Goal: Transaction & Acquisition: Purchase product/service

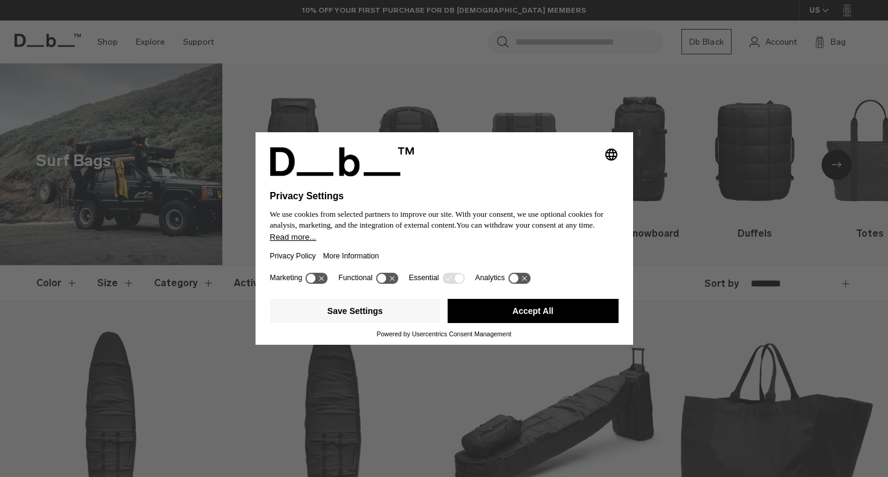
click at [622, 84] on div "Selecting an option will immediately change the language Privacy Settings We us…" at bounding box center [444, 238] width 888 height 477
click at [424, 314] on button "Save Settings" at bounding box center [355, 311] width 171 height 24
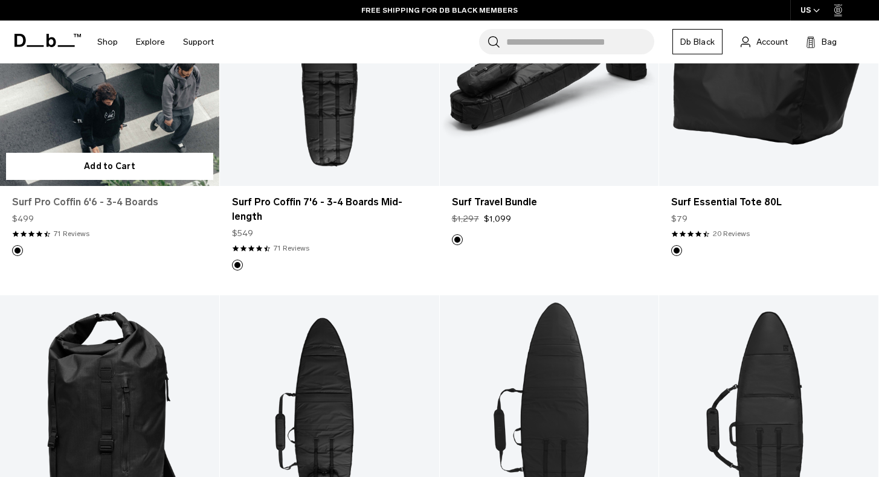
scroll to position [337, 0]
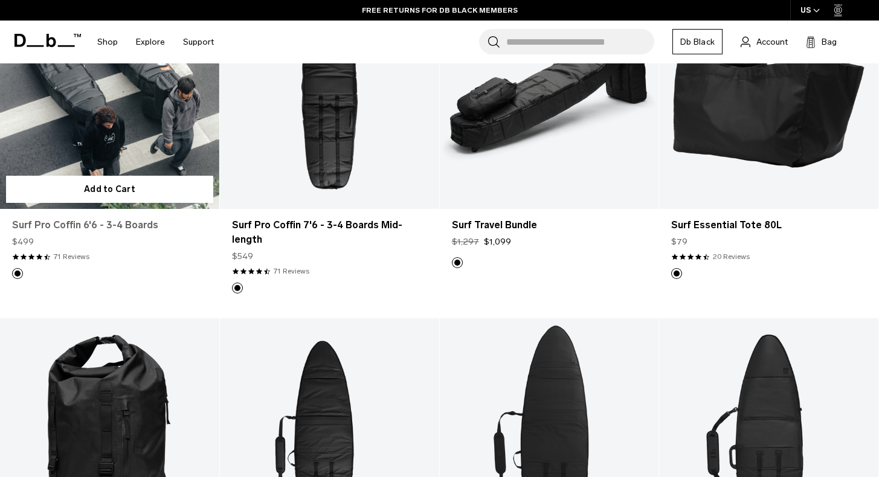
click at [66, 227] on link "Surf Pro Coffin 6'6 - 3-4 Boards" at bounding box center [109, 225] width 195 height 15
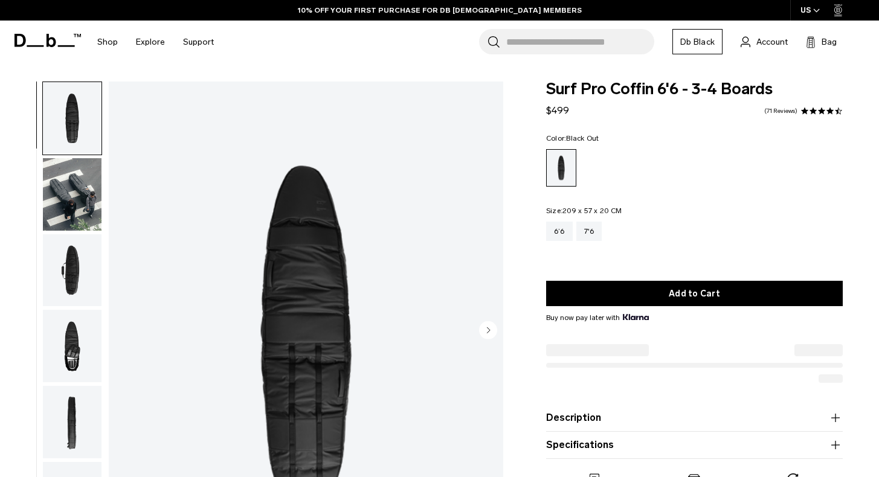
click at [94, 208] on img "button" at bounding box center [72, 194] width 59 height 73
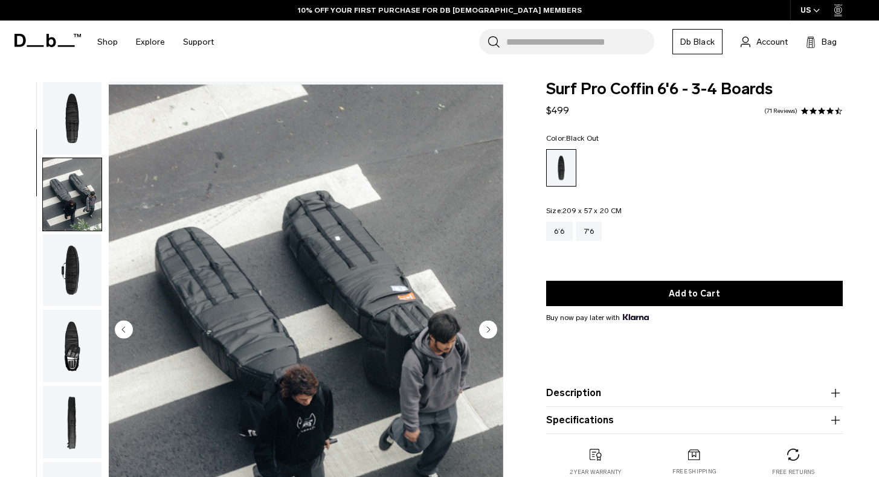
scroll to position [77, 0]
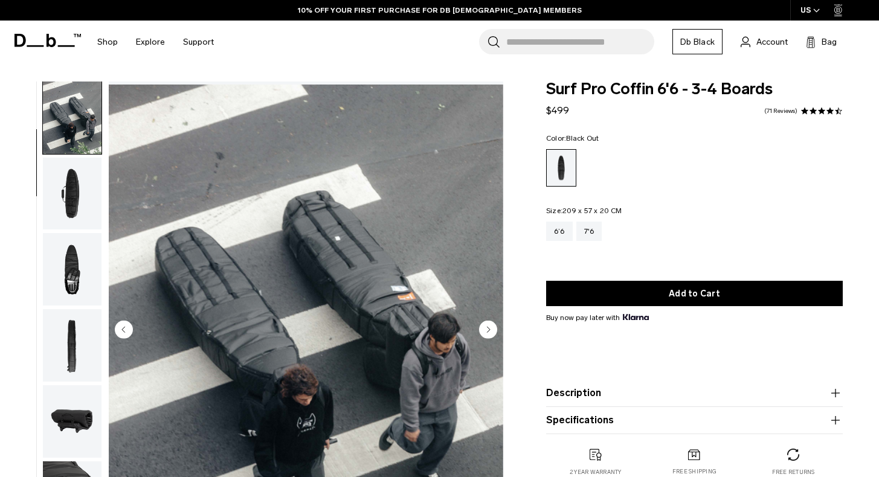
click at [92, 207] on img "button" at bounding box center [72, 194] width 59 height 73
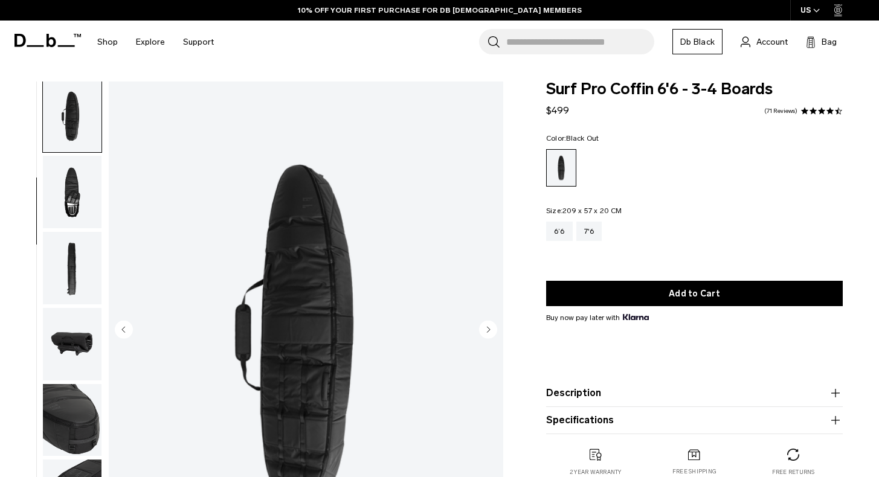
click at [92, 207] on img "button" at bounding box center [72, 192] width 59 height 73
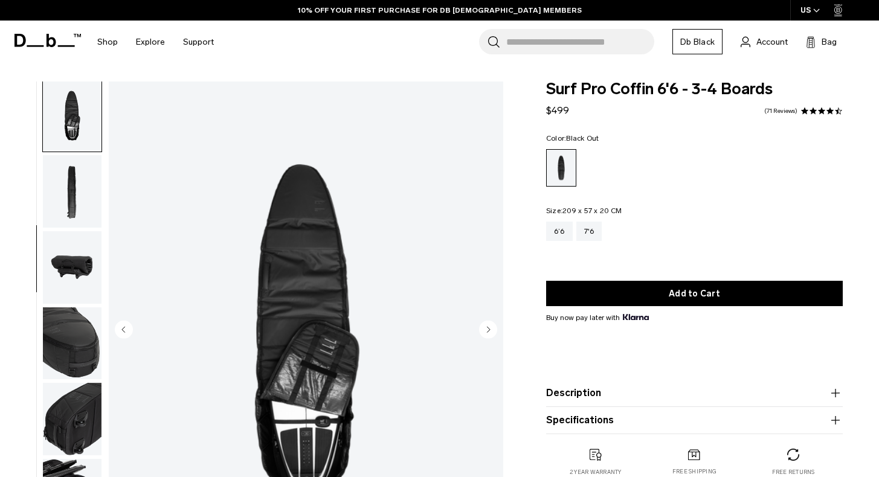
click at [92, 207] on img "button" at bounding box center [72, 191] width 59 height 73
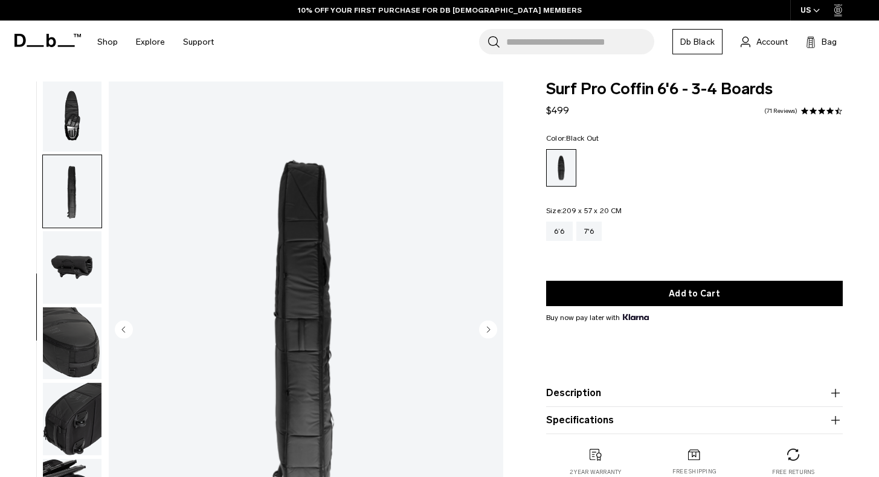
scroll to position [268, 0]
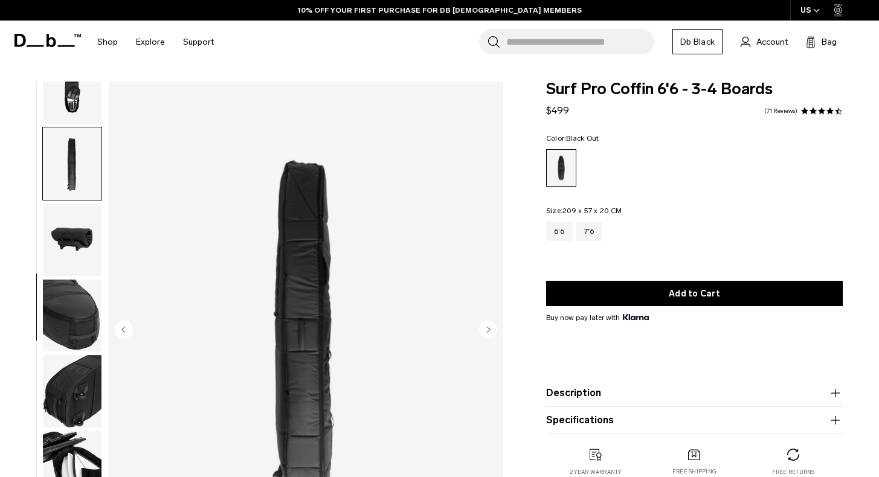
click at [92, 207] on img "button" at bounding box center [72, 240] width 59 height 73
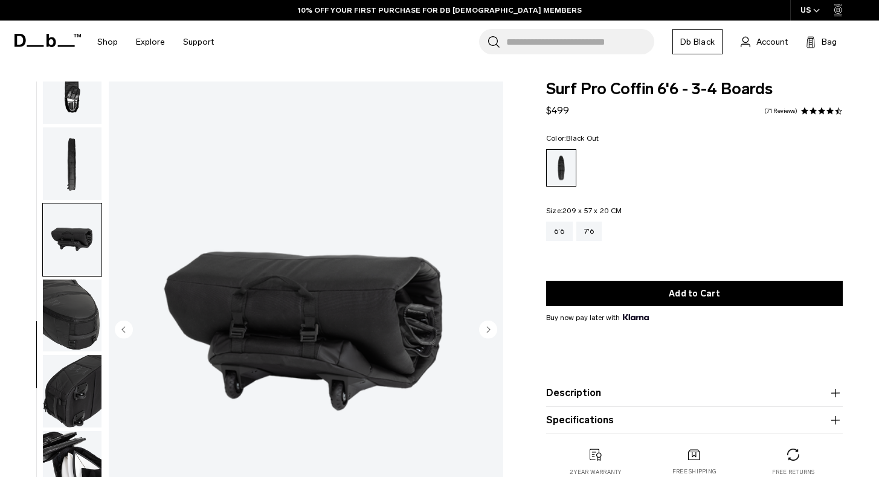
click at [85, 225] on img "button" at bounding box center [72, 240] width 59 height 73
click at [79, 284] on img "button" at bounding box center [72, 316] width 59 height 73
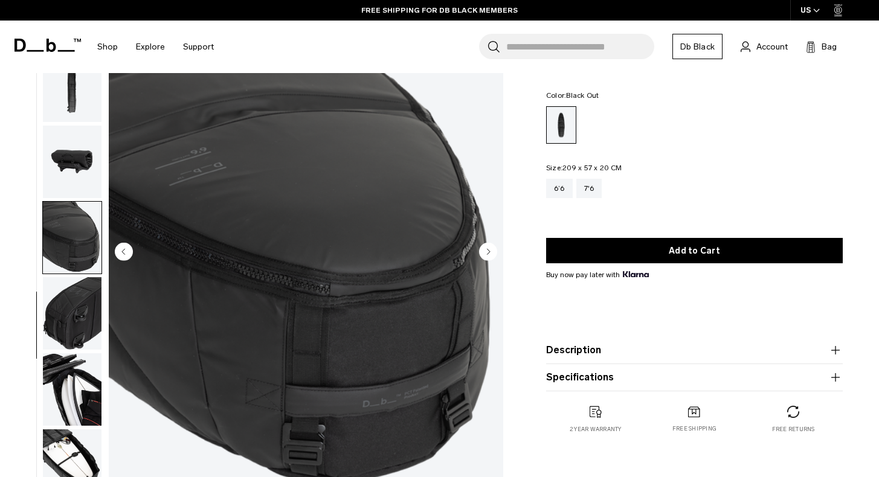
scroll to position [97, 0]
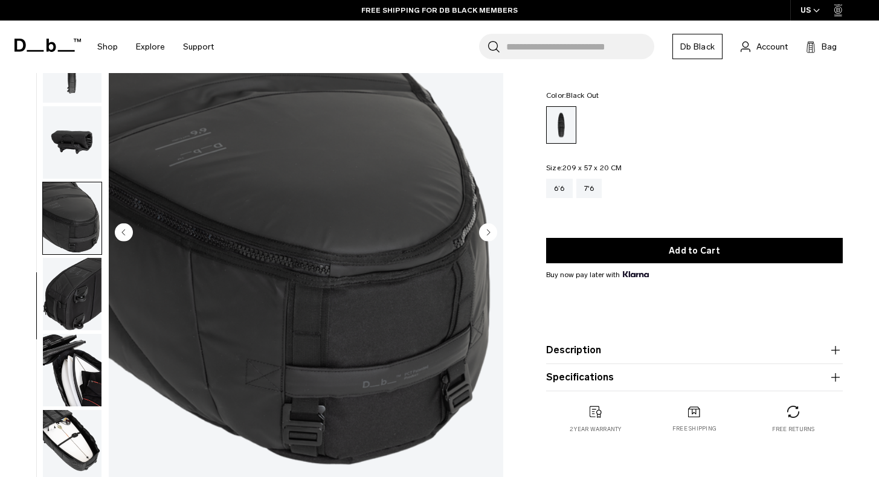
click at [82, 279] on img "button" at bounding box center [72, 294] width 59 height 73
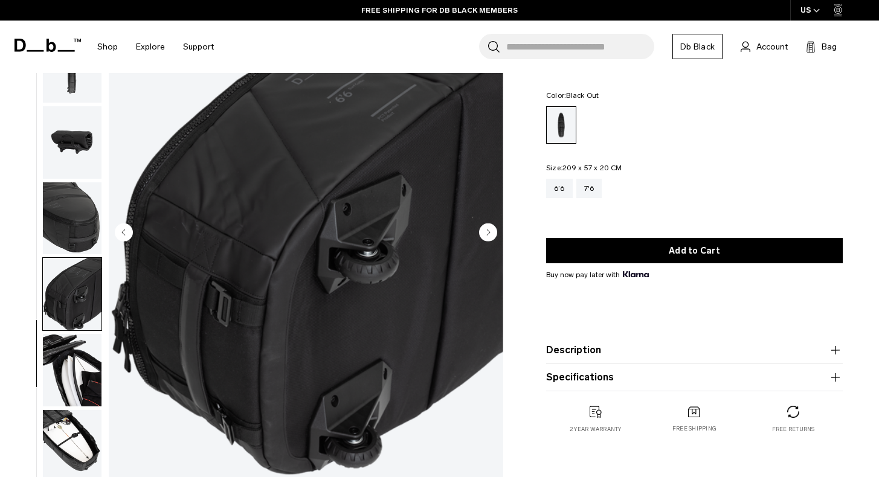
click at [74, 334] on img "button" at bounding box center [72, 370] width 59 height 73
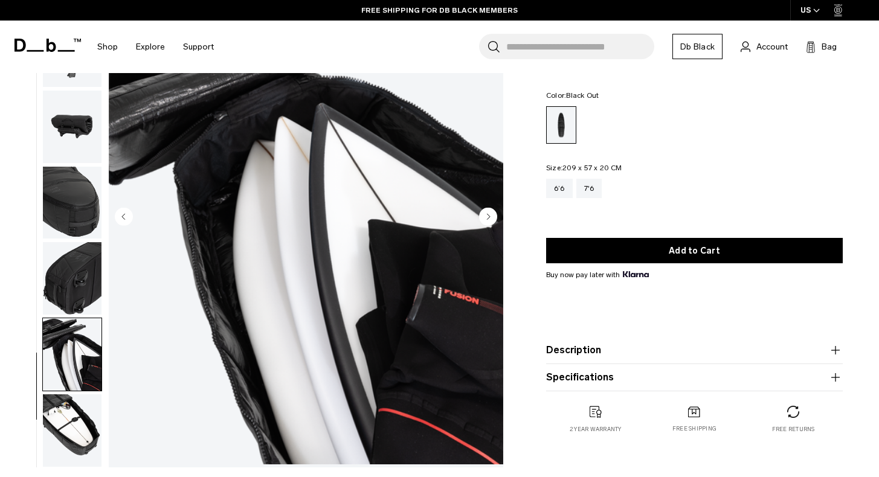
scroll to position [137, 0]
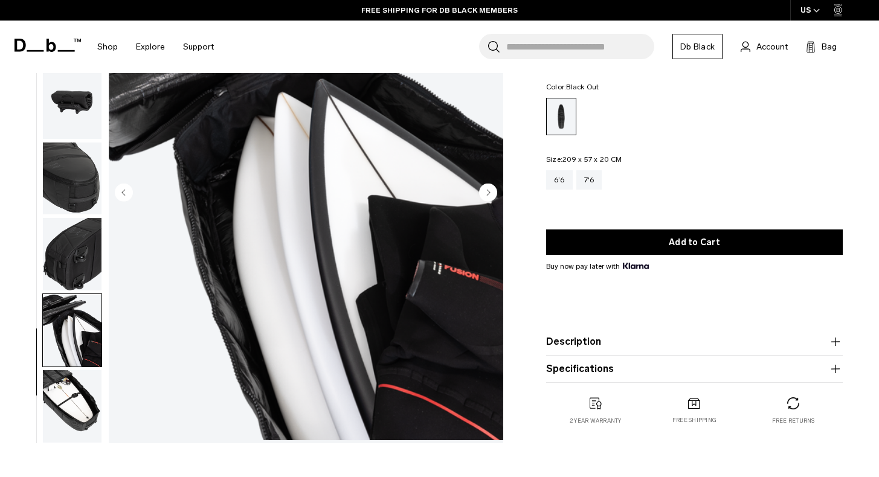
click at [78, 340] on img "button" at bounding box center [72, 330] width 59 height 73
click at [82, 402] on img "button" at bounding box center [72, 406] width 59 height 73
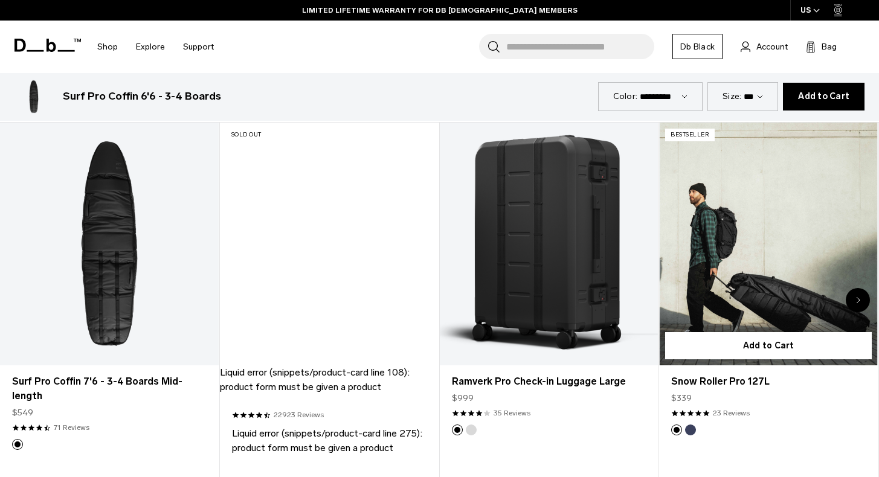
scroll to position [0, 0]
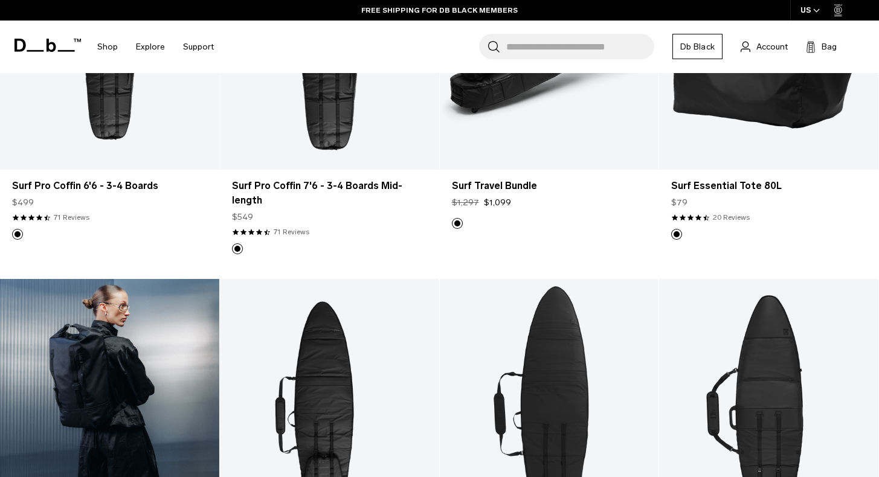
scroll to position [271, 0]
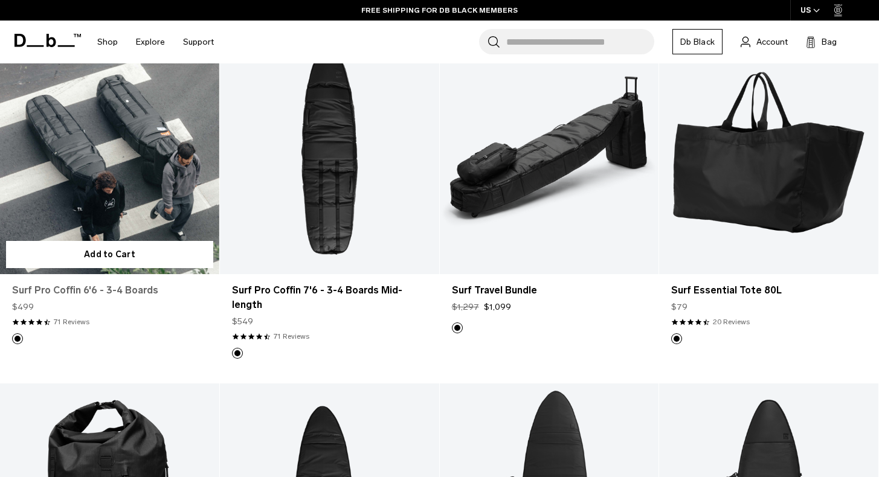
click at [85, 288] on link "Surf Pro Coffin 6'6 - 3-4 Boards" at bounding box center [109, 290] width 195 height 15
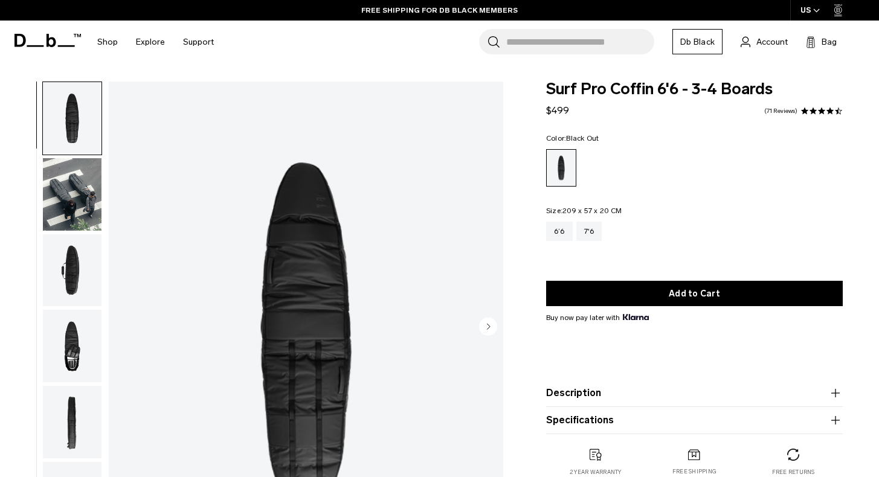
click at [66, 193] on img "button" at bounding box center [72, 194] width 59 height 73
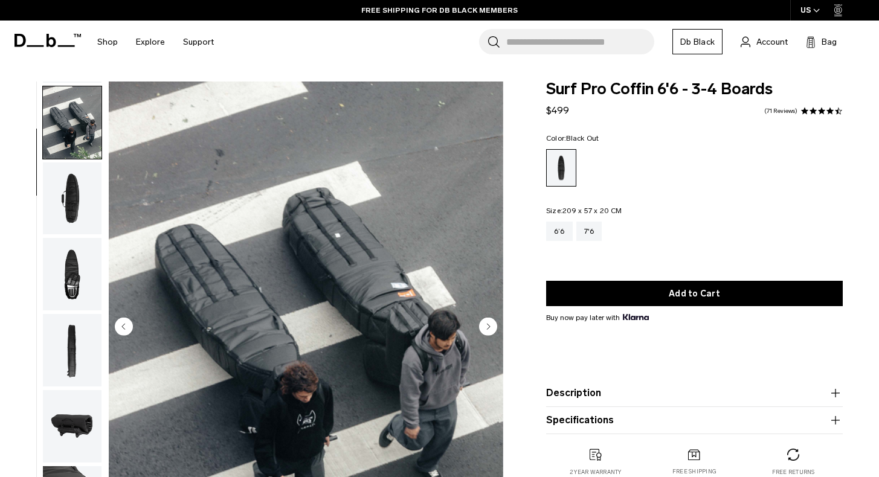
scroll to position [77, 0]
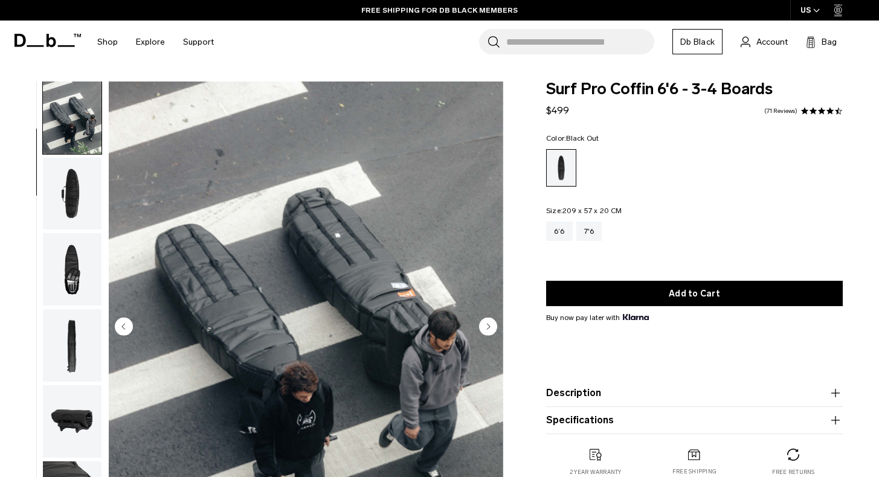
click at [89, 176] on img "button" at bounding box center [72, 194] width 59 height 73
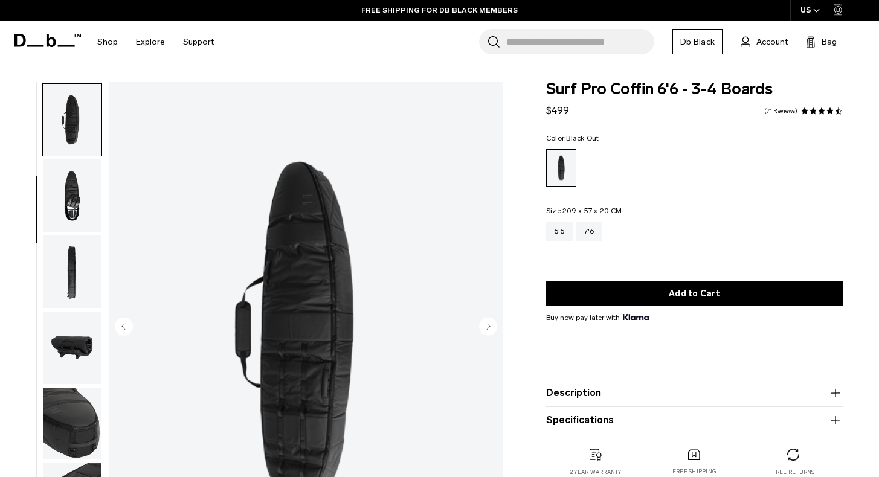
scroll to position [154, 0]
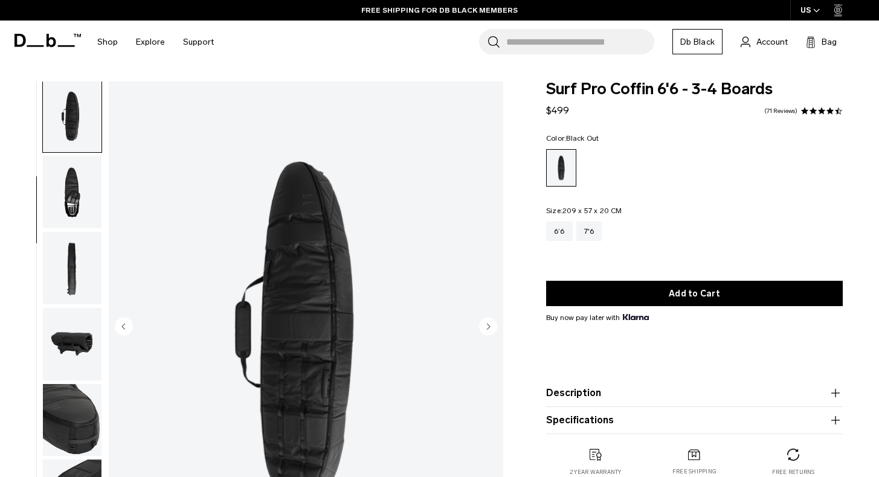
click at [87, 181] on img "button" at bounding box center [72, 192] width 59 height 73
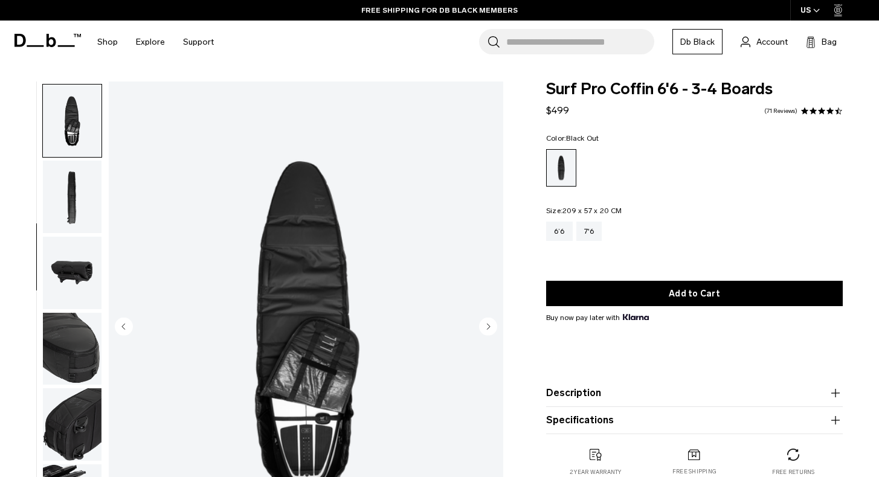
scroll to position [231, 0]
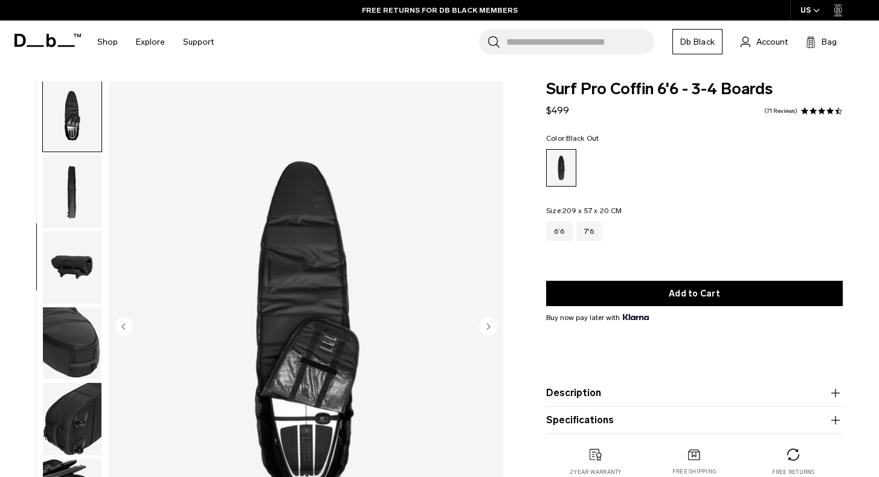
click at [86, 184] on img "button" at bounding box center [72, 191] width 59 height 73
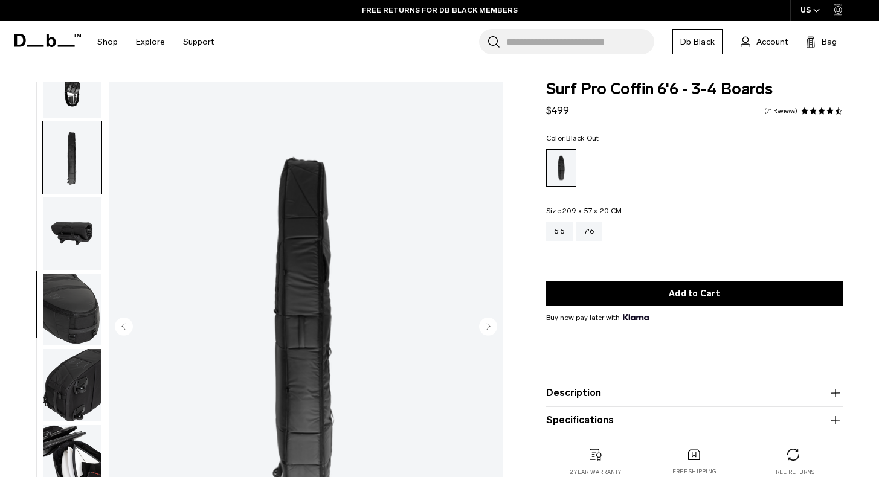
scroll to position [19, 0]
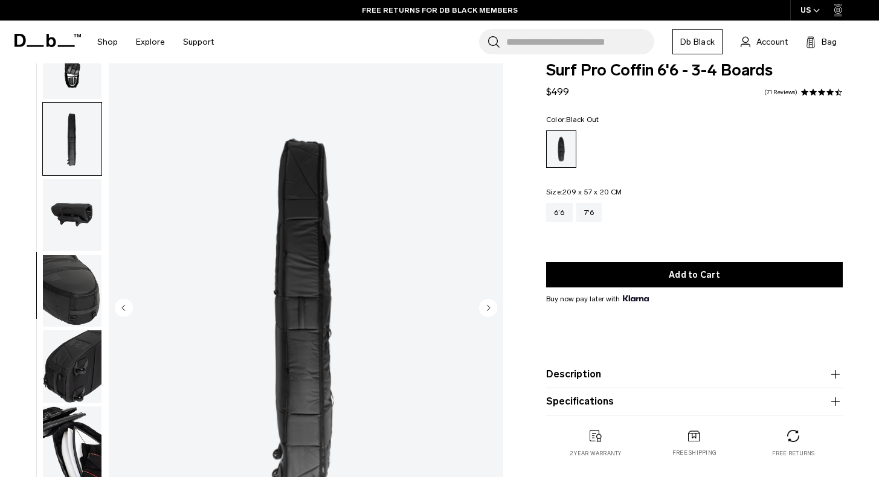
click at [85, 204] on img "button" at bounding box center [72, 215] width 59 height 73
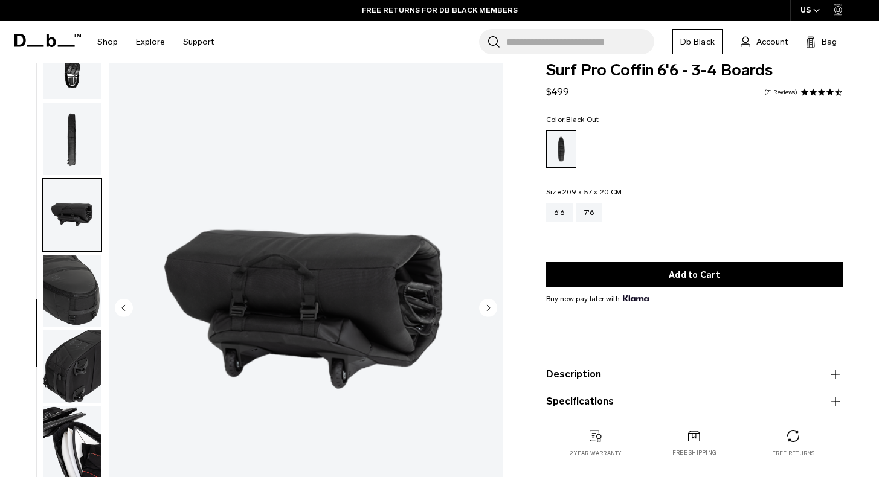
click at [77, 257] on img "button" at bounding box center [72, 291] width 59 height 73
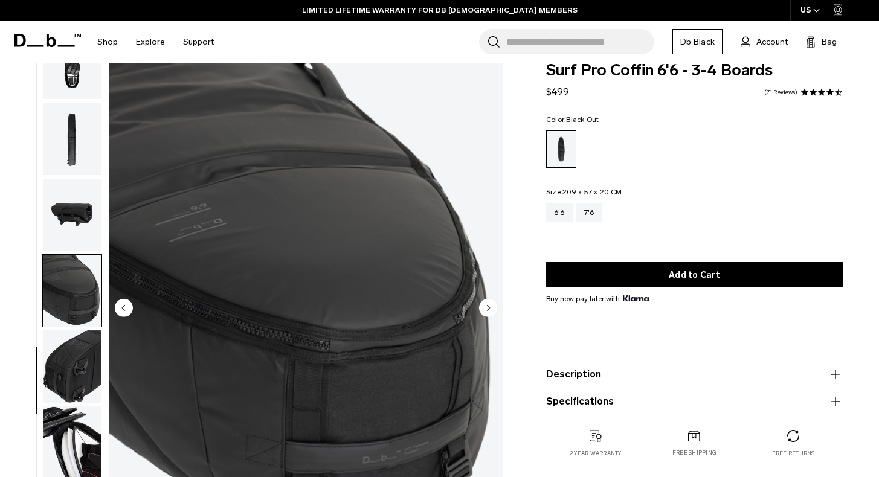
click at [73, 344] on img "button" at bounding box center [72, 366] width 59 height 73
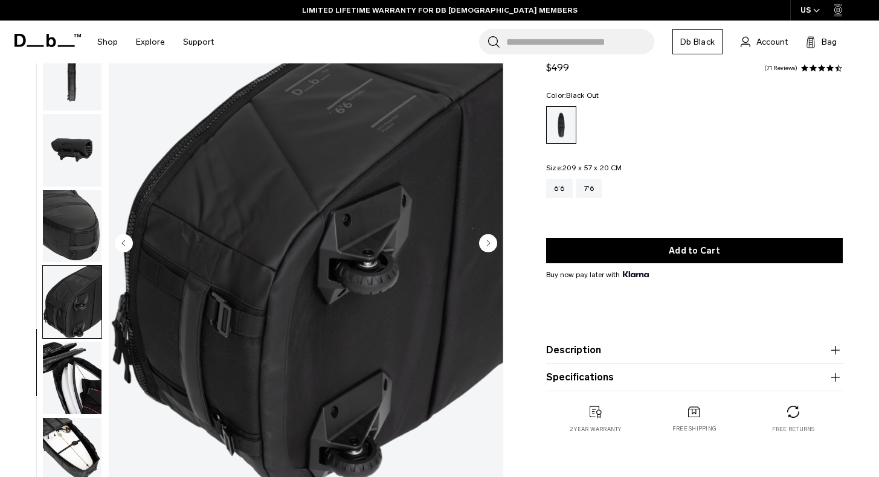
scroll to position [166, 0]
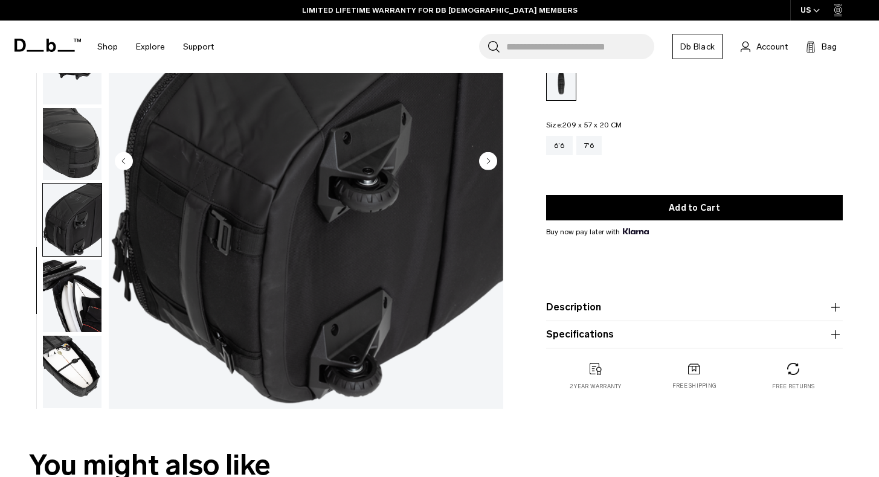
click at [77, 326] on img "button" at bounding box center [72, 296] width 59 height 73
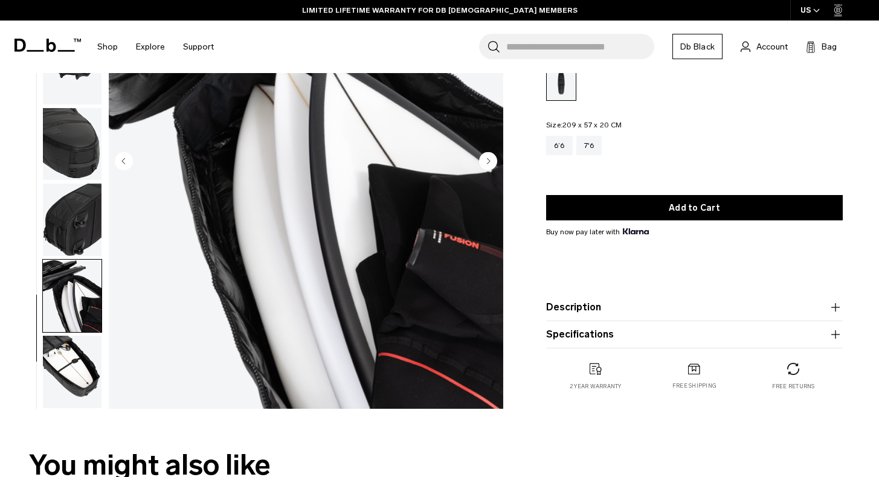
click at [75, 367] on img "button" at bounding box center [72, 372] width 59 height 73
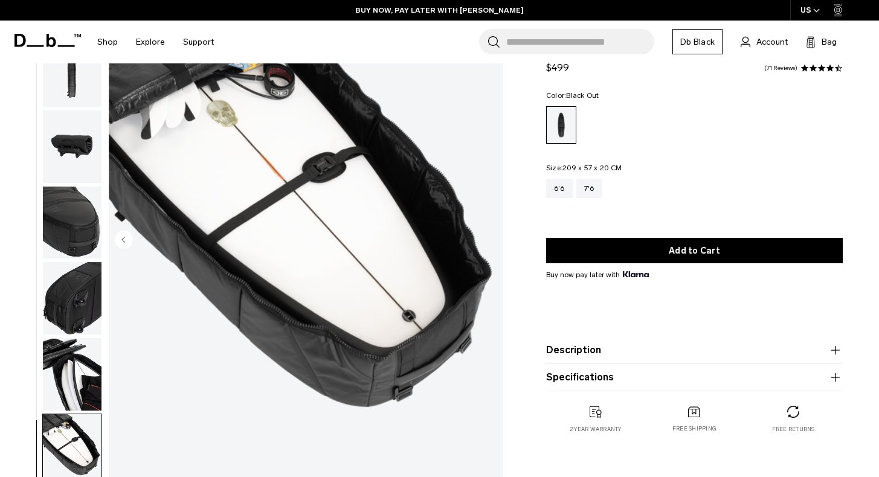
scroll to position [0, 0]
